Goal: Information Seeking & Learning: Learn about a topic

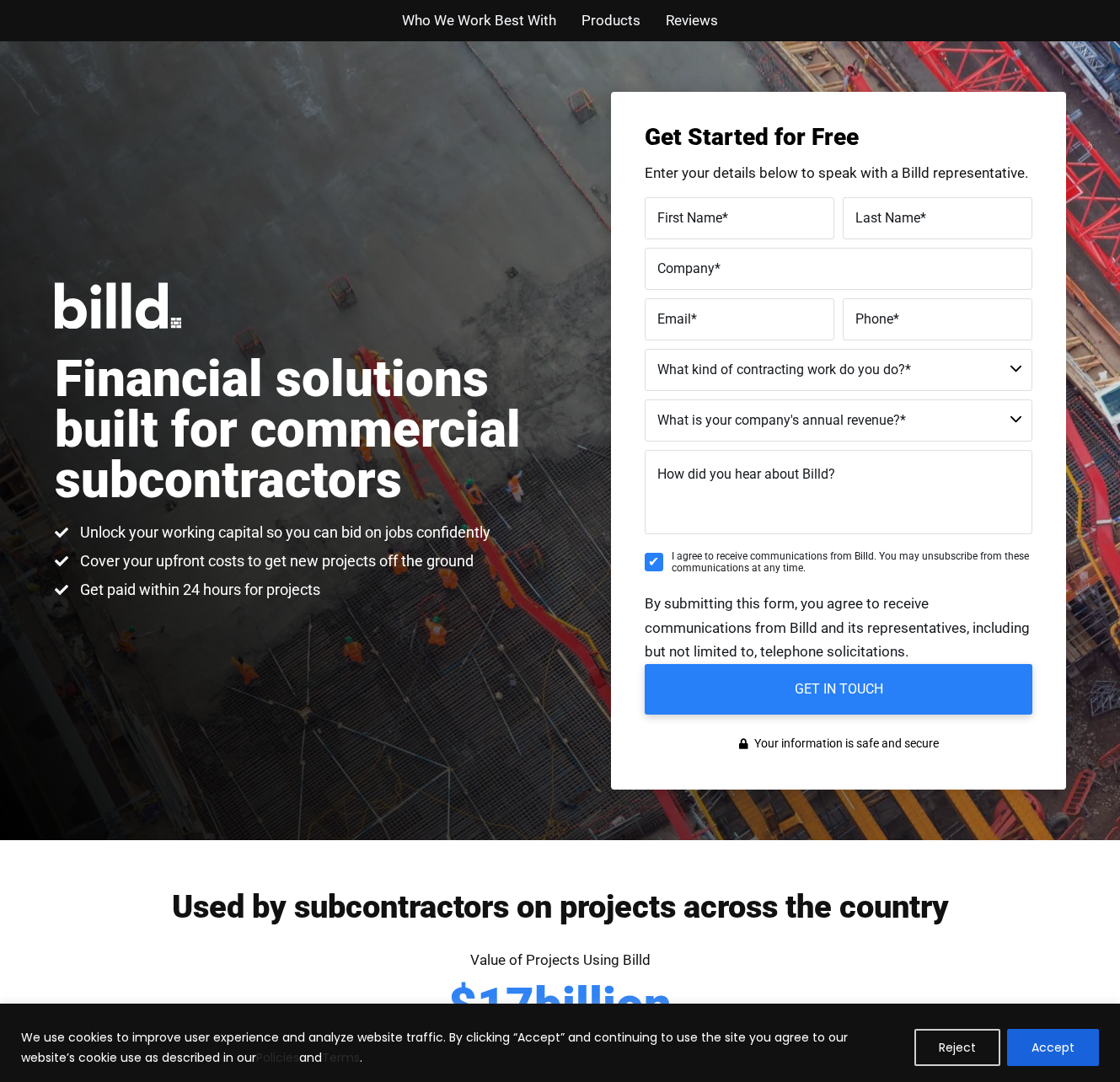
click at [265, 452] on div "Financial solutions built for commercial subcontractors Unlock your working cap…" at bounding box center [560, 441] width 1120 height 798
click at [265, 462] on h1 "Financial solutions built for commercial subcontractors" at bounding box center [307, 429] width 505 height 152
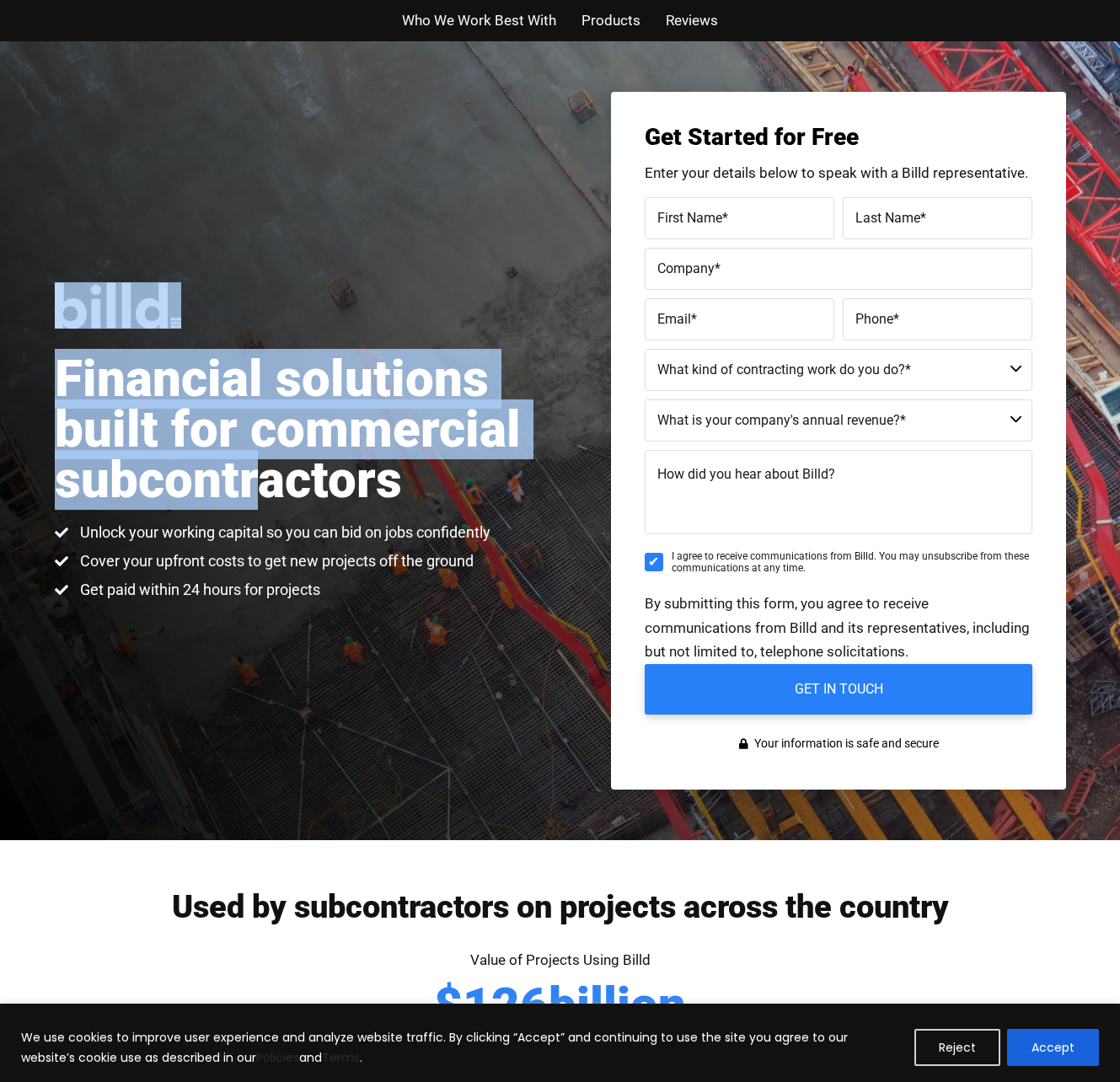
drag, startPoint x: 261, startPoint y: 480, endPoint x: 266, endPoint y: 668, distance: 188.1
click at [266, 668] on div "Financial solutions built for commercial subcontractors Unlock your working cap…" at bounding box center [560, 441] width 1120 height 798
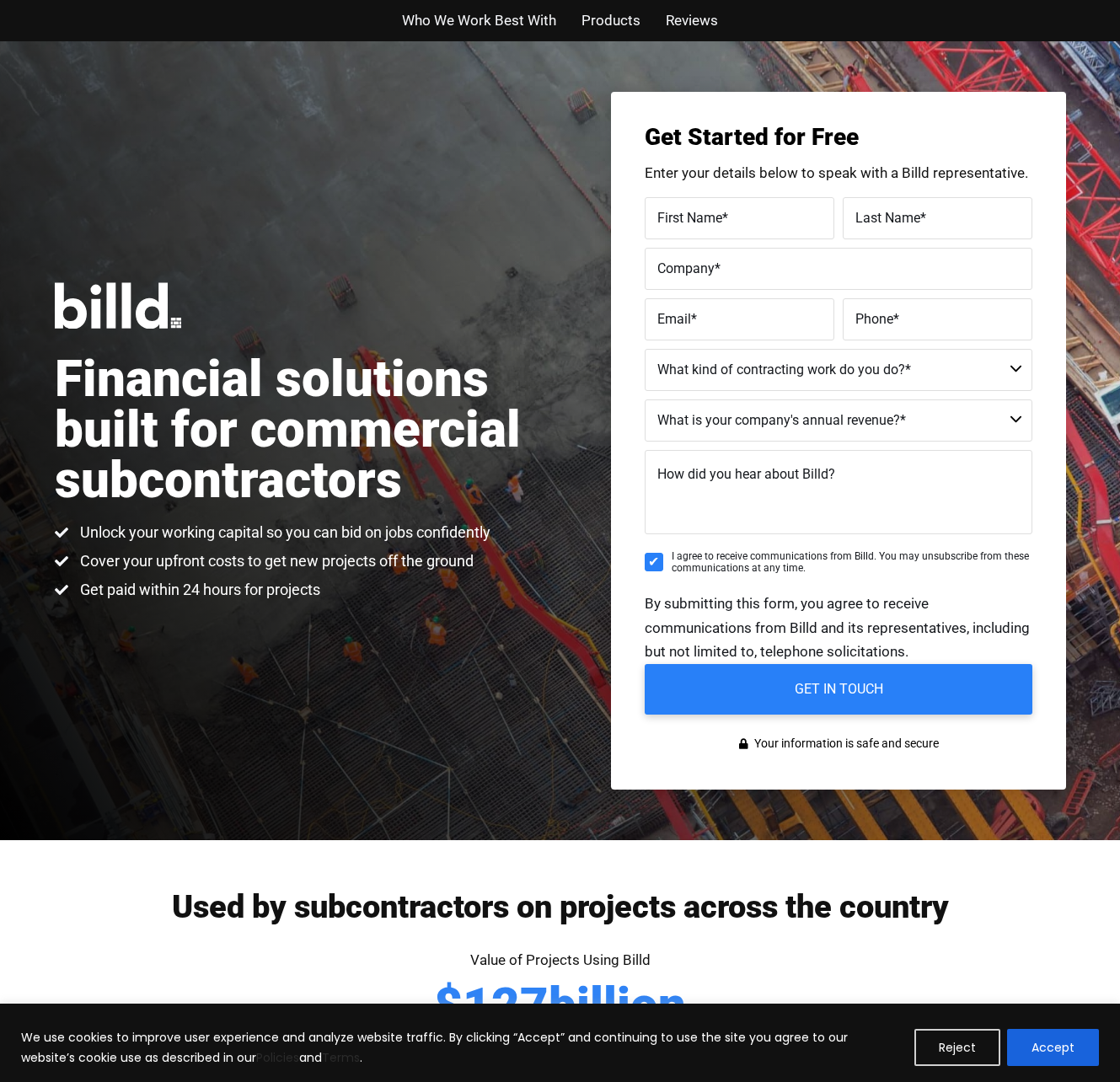
click at [266, 668] on div "Financial solutions built for commercial subcontractors Unlock your working cap…" at bounding box center [560, 441] width 1120 height 798
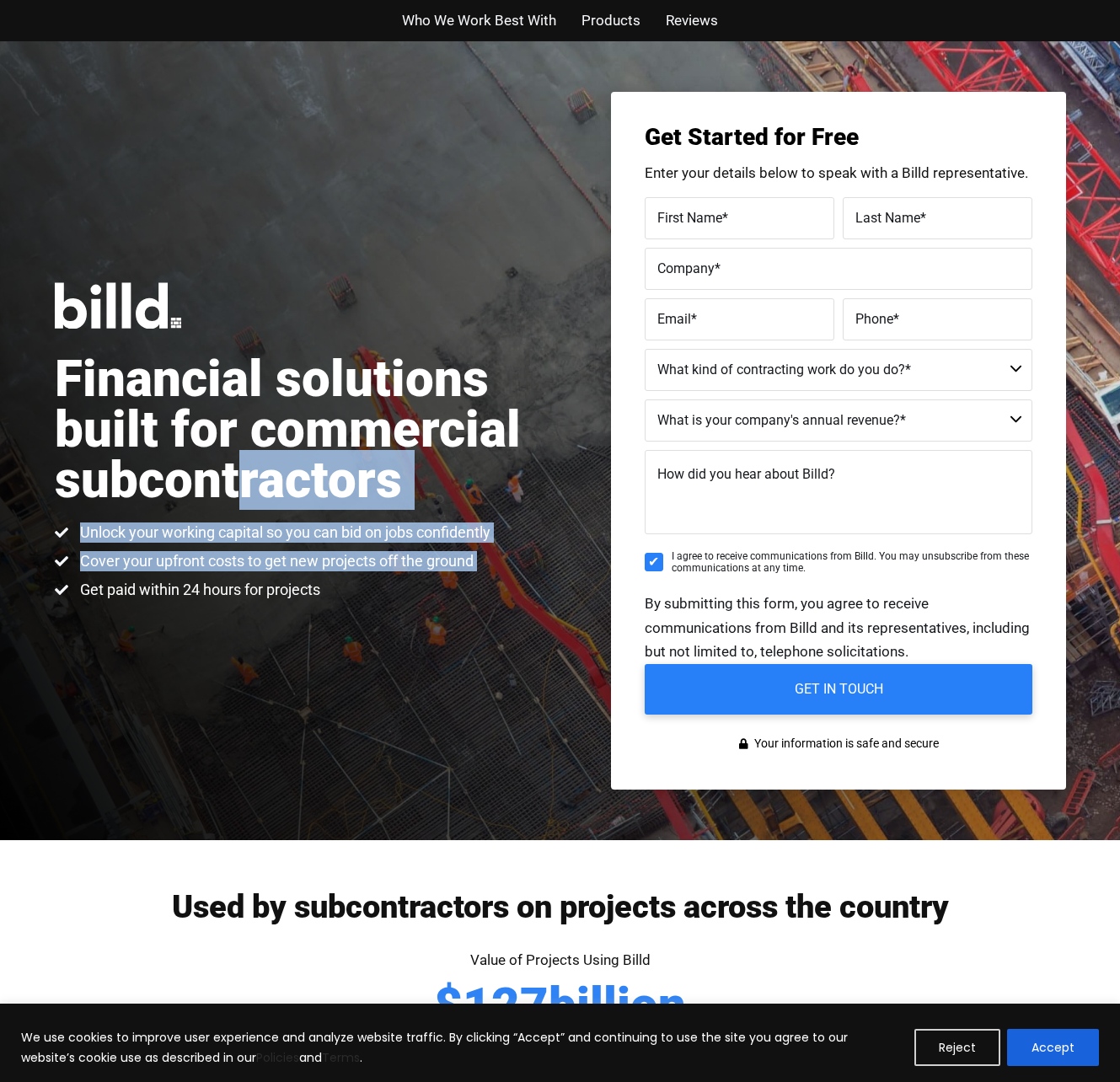
drag, startPoint x: 248, startPoint y: 578, endPoint x: 241, endPoint y: 461, distance: 117.2
click at [241, 461] on div "Financial solutions built for commercial subcontractors Unlock your working cap…" at bounding box center [307, 441] width 505 height 318
click at [241, 461] on h1 "Financial solutions built for commercial subcontractors" at bounding box center [307, 429] width 505 height 152
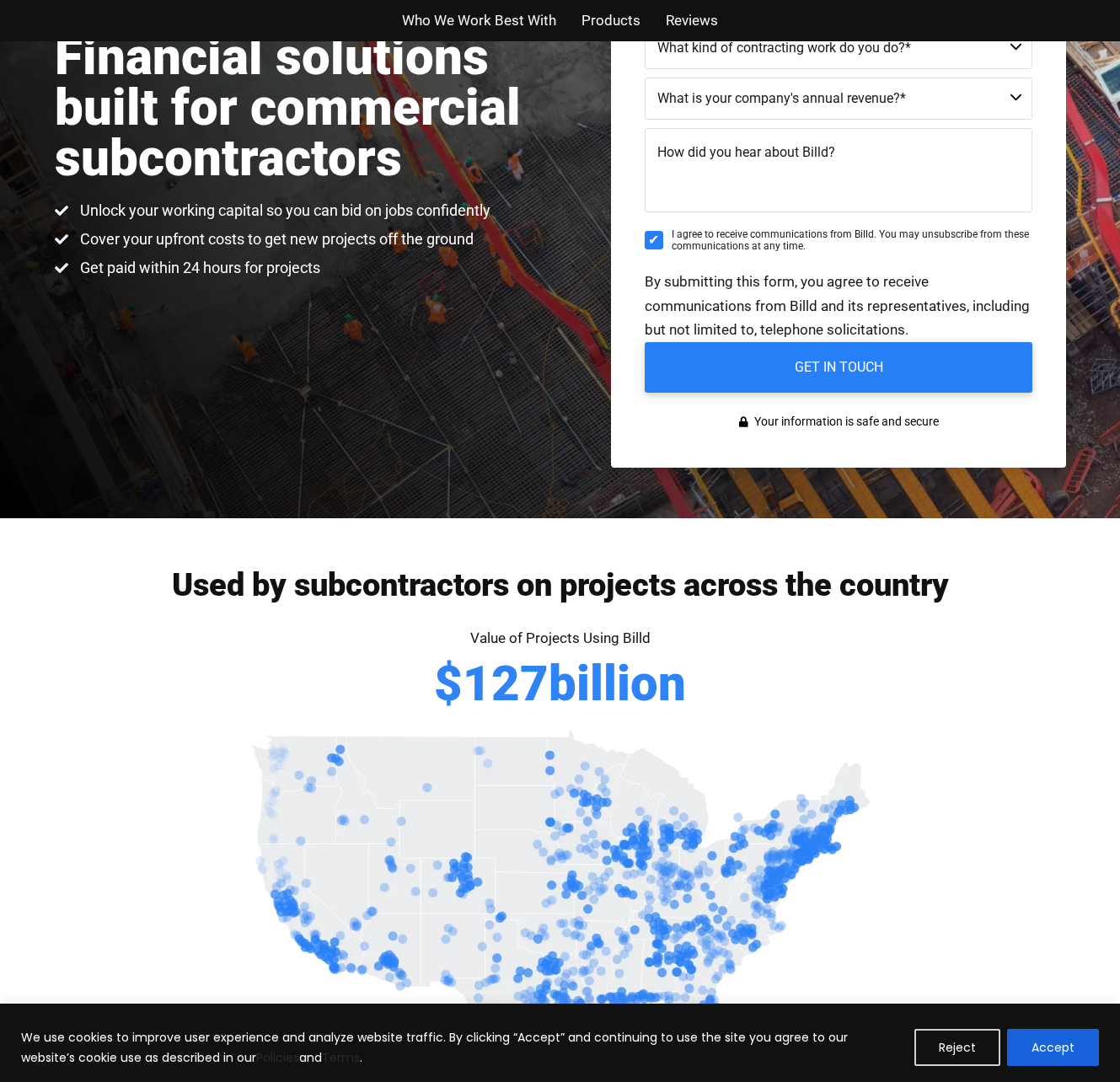
scroll to position [696, 0]
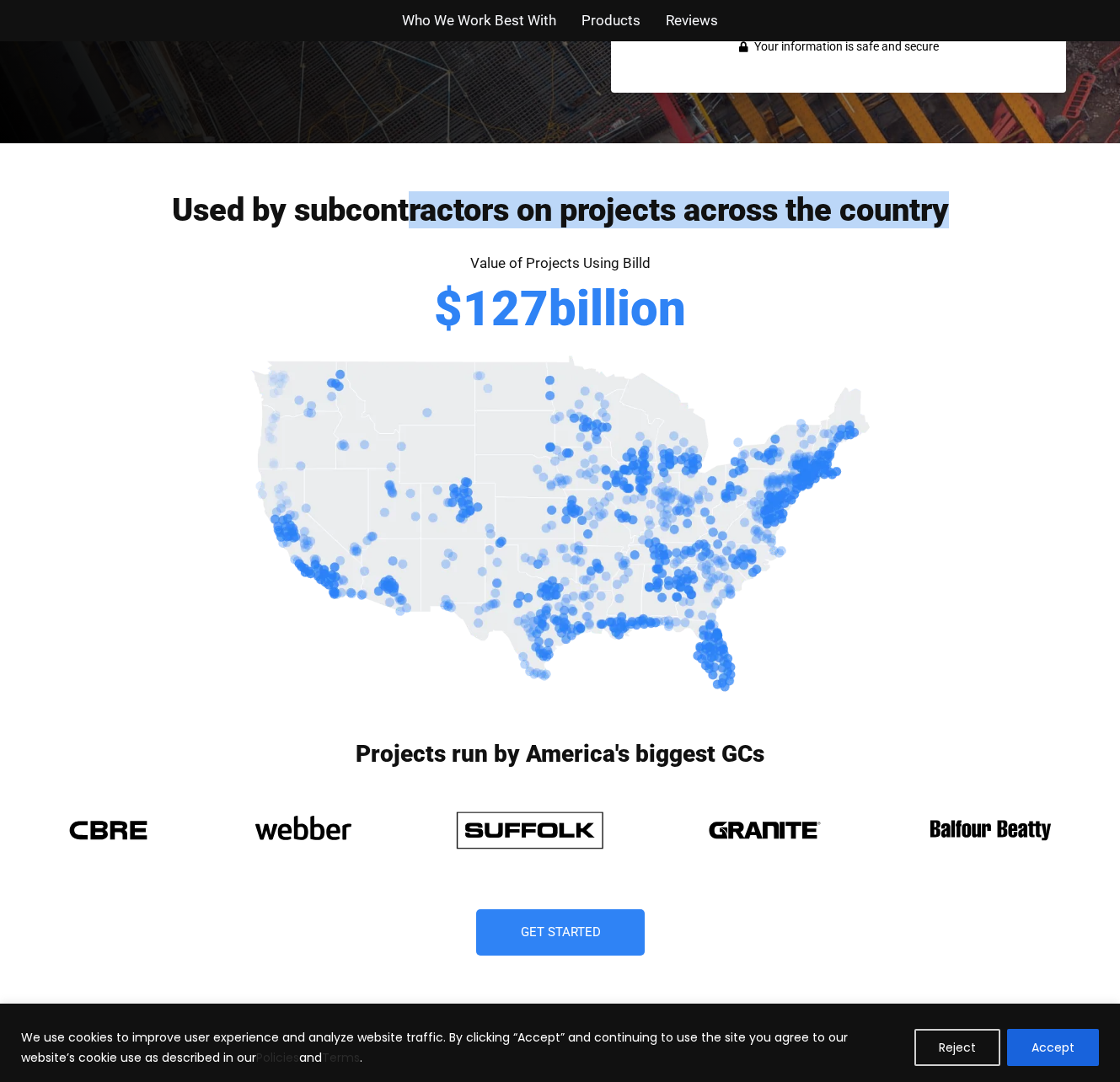
drag, startPoint x: 408, startPoint y: 215, endPoint x: 807, endPoint y: 234, distance: 399.5
click at [807, 234] on div "Used by subcontractors on projects across the country" at bounding box center [560, 223] width 1011 height 57
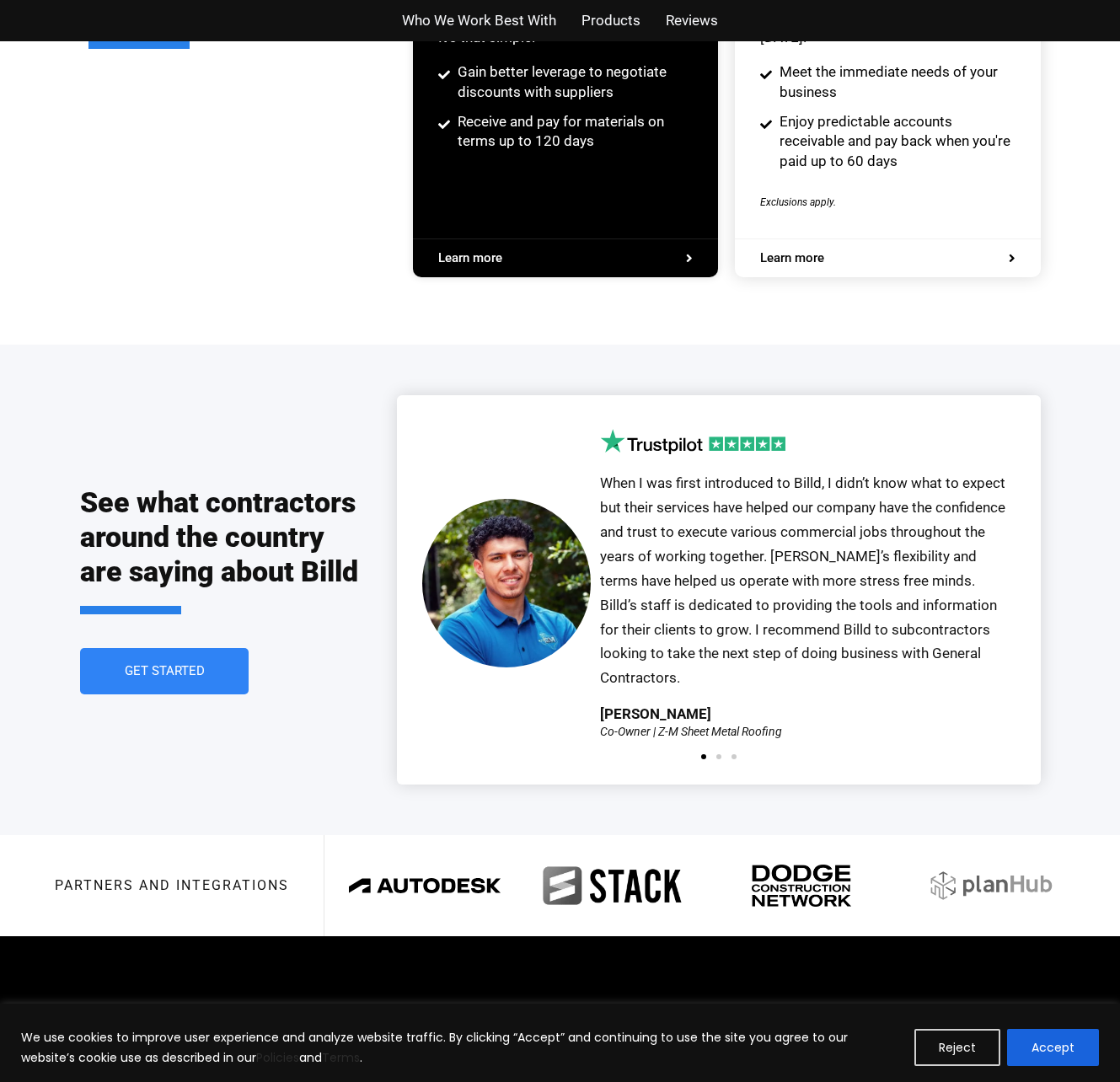
scroll to position [3587, 0]
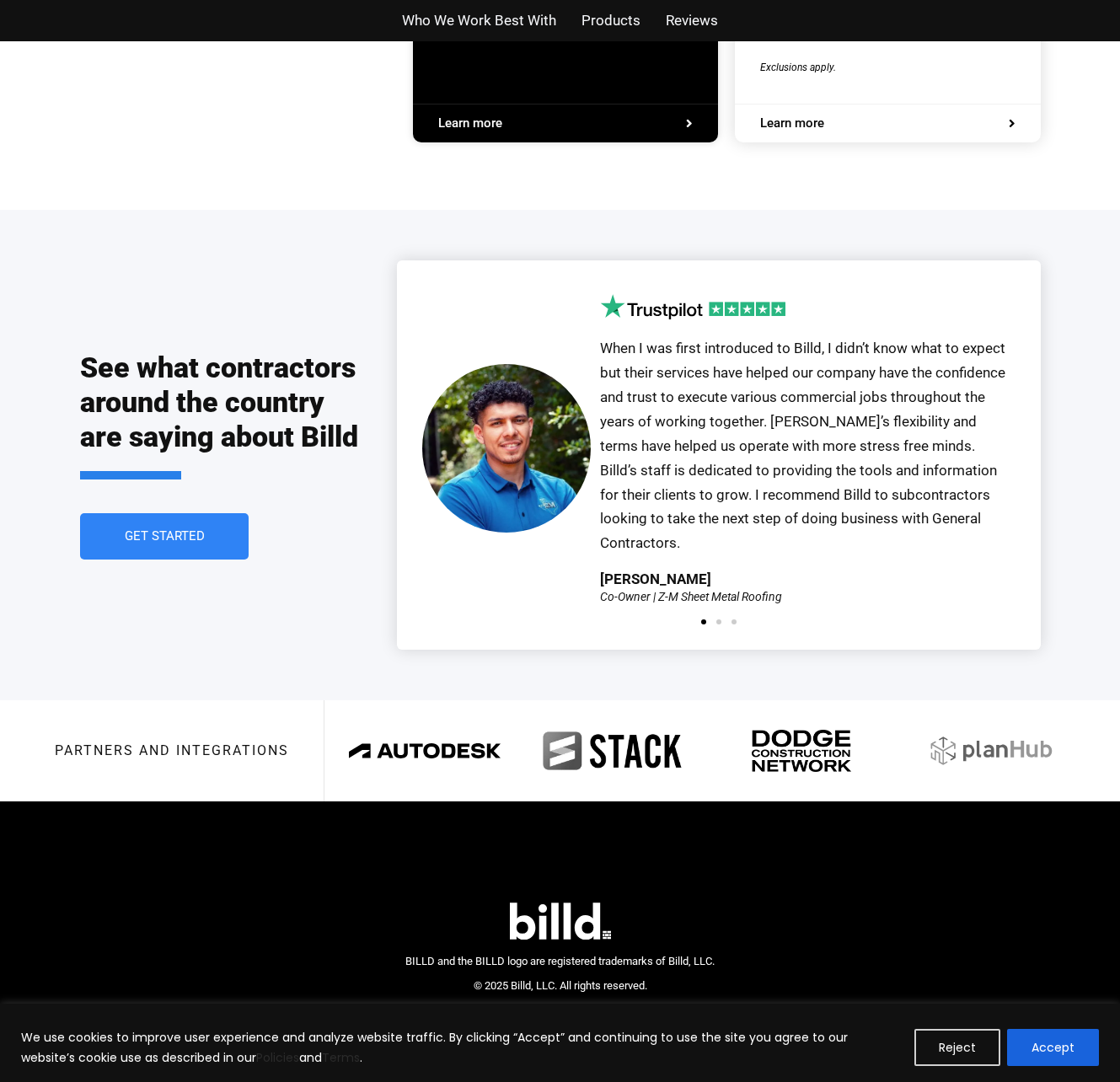
click at [587, 955] on span "BILLD and the BILLD logo are registered trademarks of Billd, LLC. © 2025 Billd,…" at bounding box center [560, 973] width 310 height 37
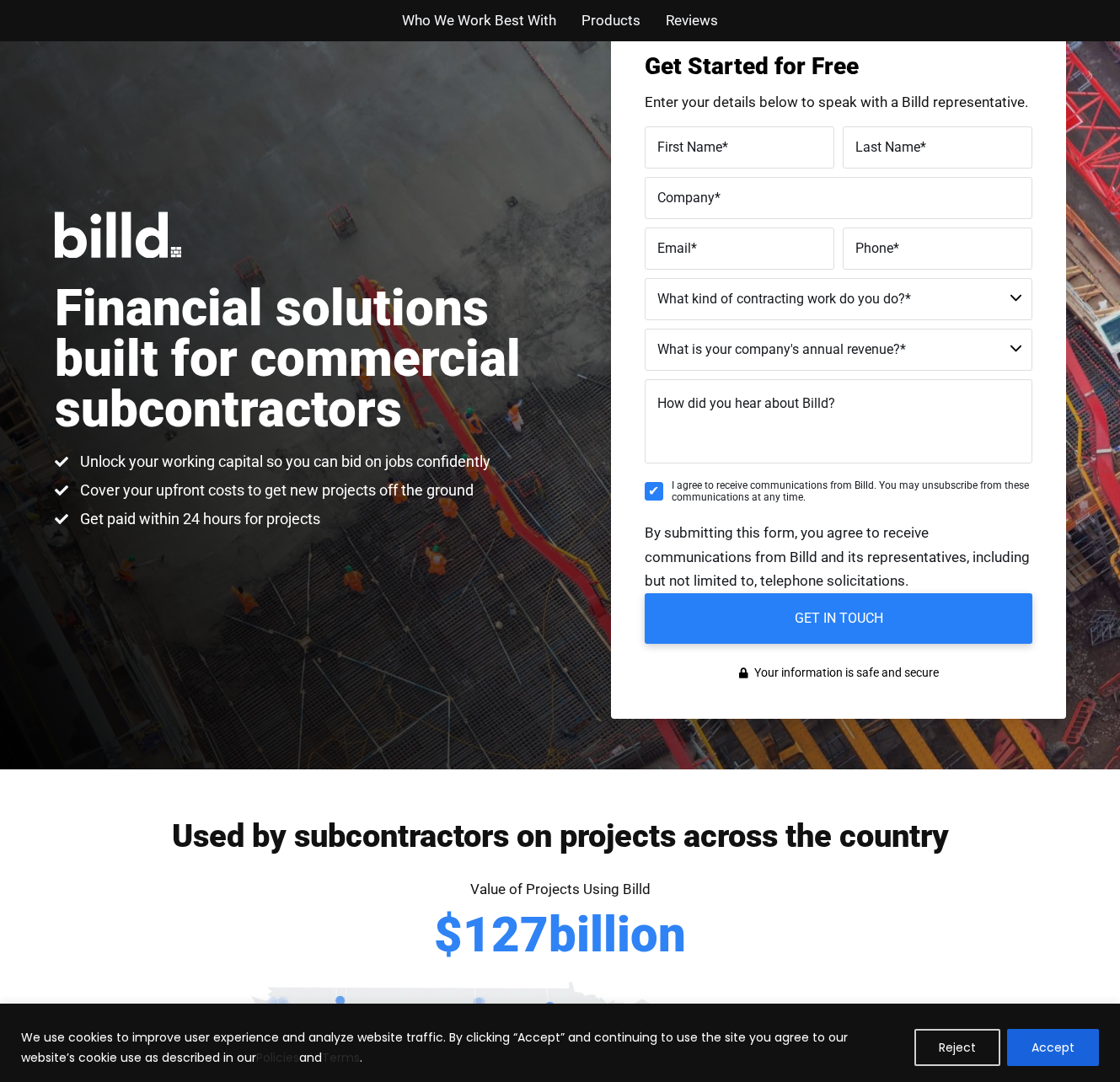
scroll to position [0, 0]
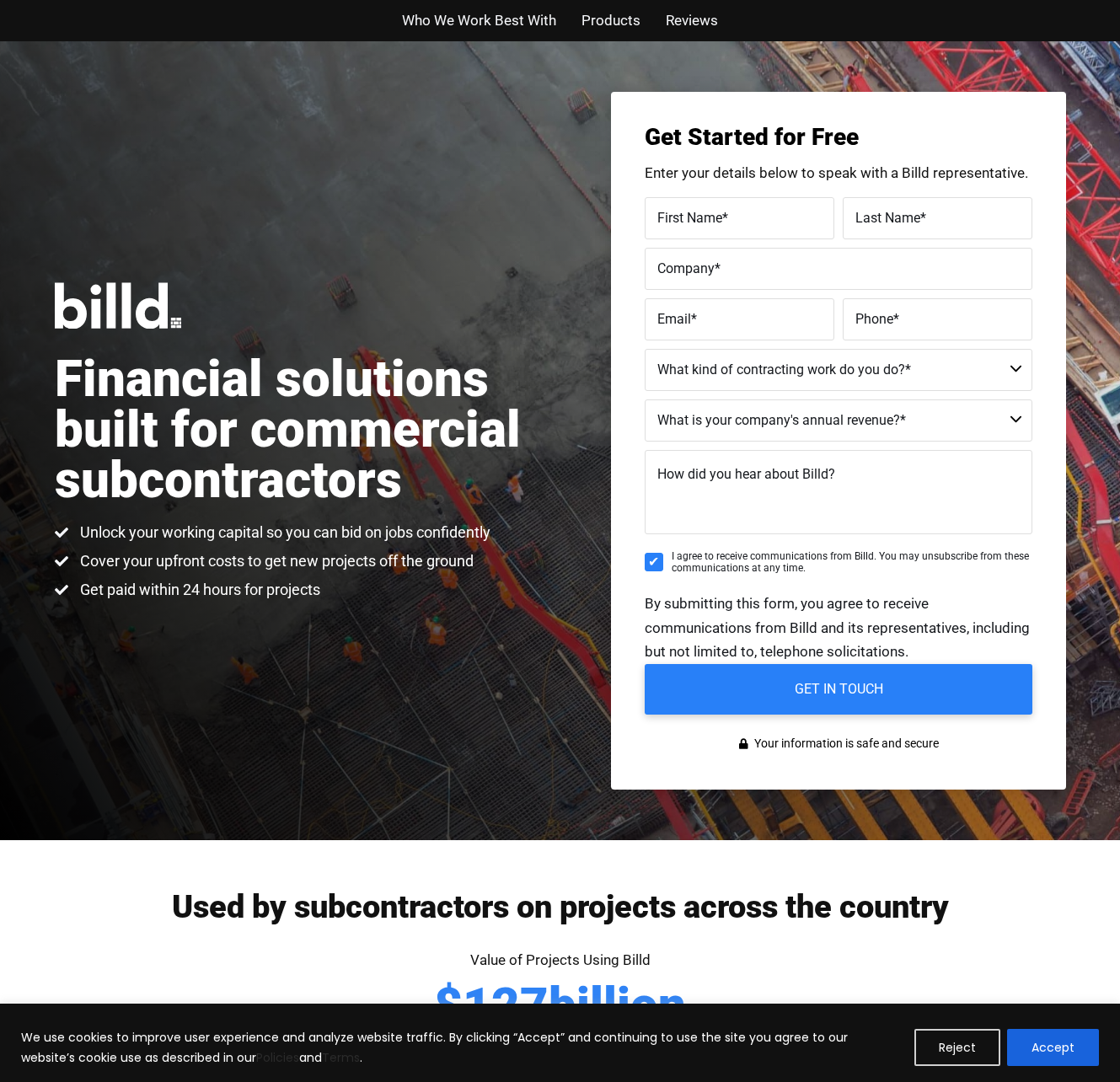
click at [621, 18] on span "Products" at bounding box center [611, 20] width 59 height 24
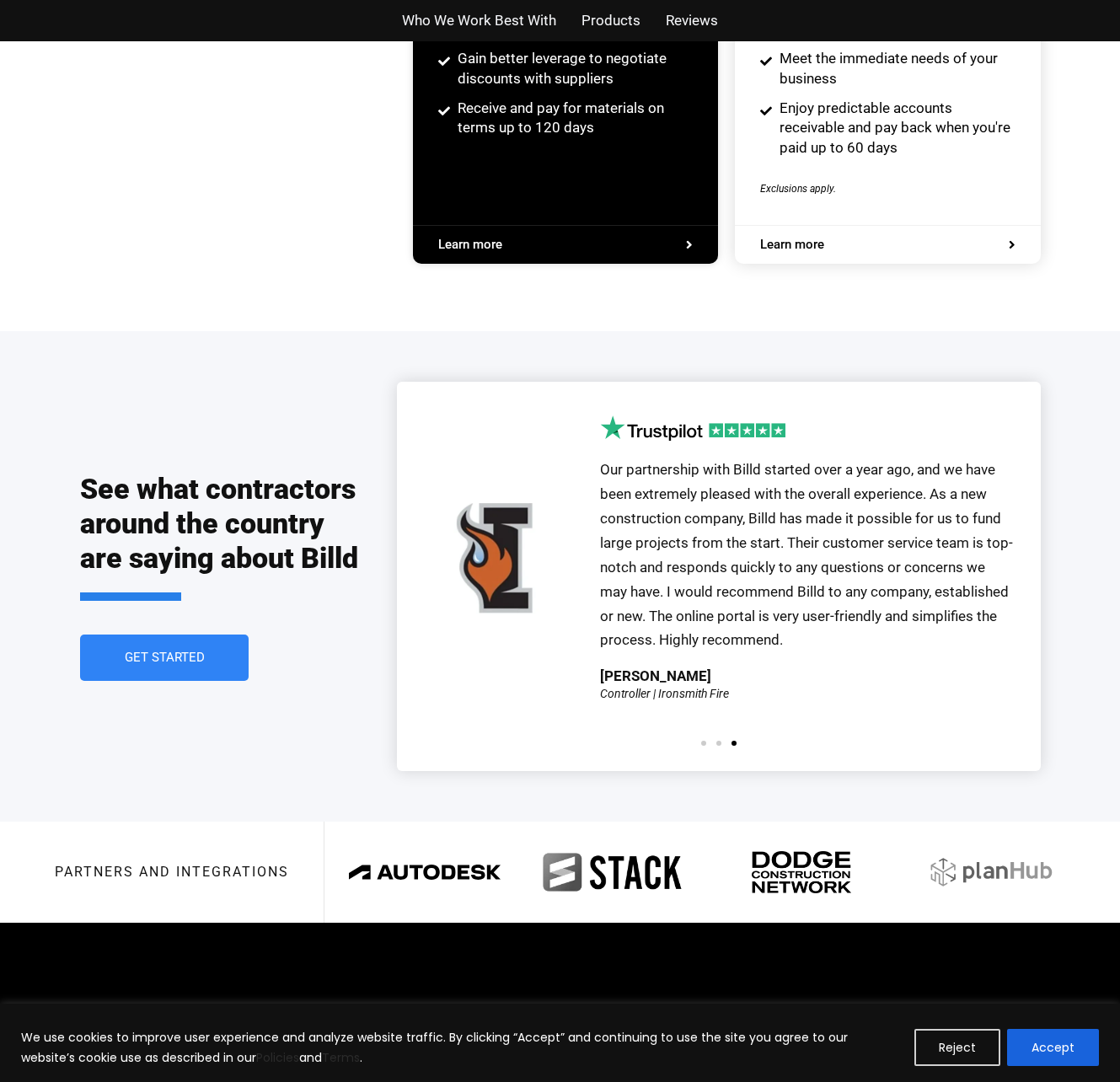
scroll to position [3587, 0]
